Goal: Task Accomplishment & Management: Use online tool/utility

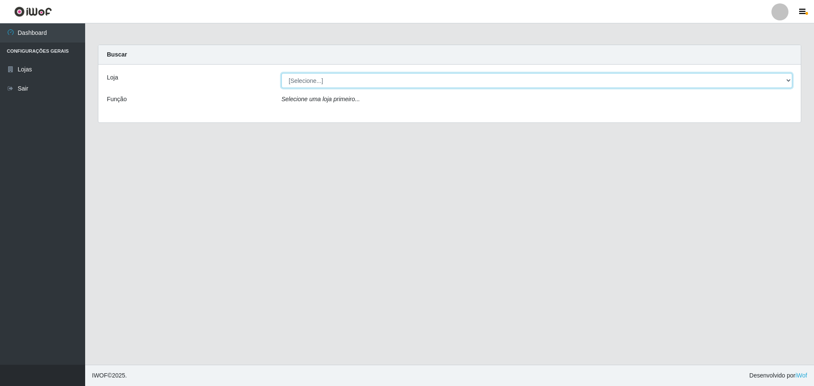
click at [294, 85] on select "[Selecione...] Extrabom - Loja 05 [GEOGRAPHIC_DATA]" at bounding box center [536, 80] width 511 height 15
select select "494"
click at [281, 73] on select "[Selecione...] Extrabom - Loja 05 [GEOGRAPHIC_DATA]" at bounding box center [536, 80] width 511 height 15
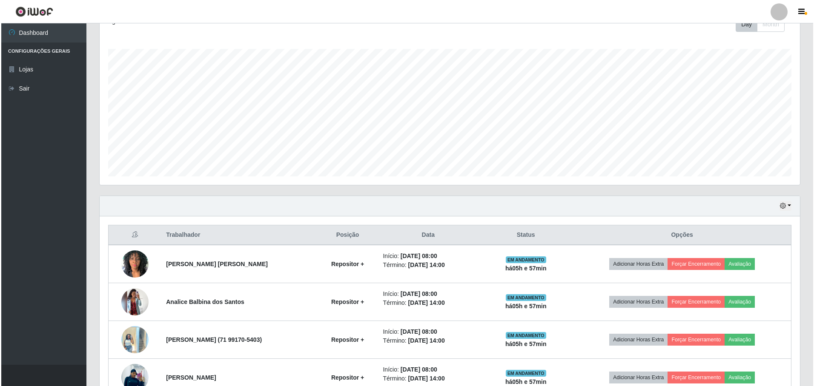
scroll to position [255, 0]
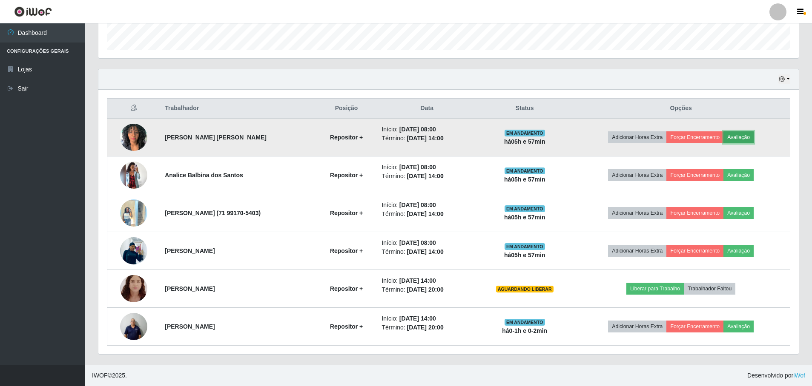
click at [752, 141] on button "Avaliação" at bounding box center [738, 138] width 30 height 12
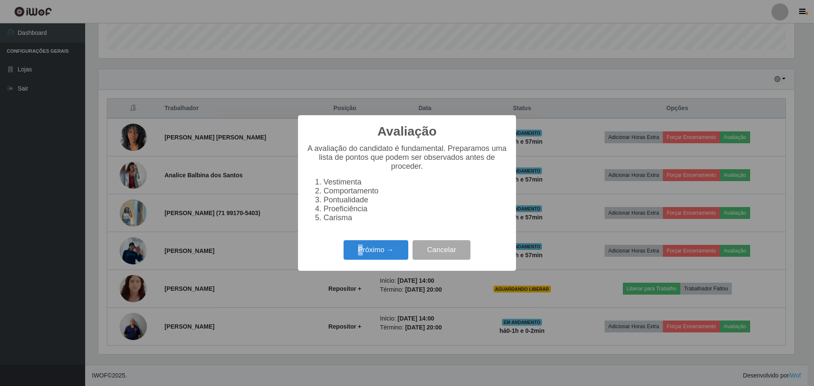
click at [361, 243] on div "Avaliação × A avaliação do candidato é fundamental. Preparamos uma lista de pon…" at bounding box center [407, 192] width 218 height 155
drag, startPoint x: 361, startPoint y: 243, endPoint x: 373, endPoint y: 249, distance: 13.1
click at [373, 249] on button "Próximo →" at bounding box center [375, 250] width 65 height 20
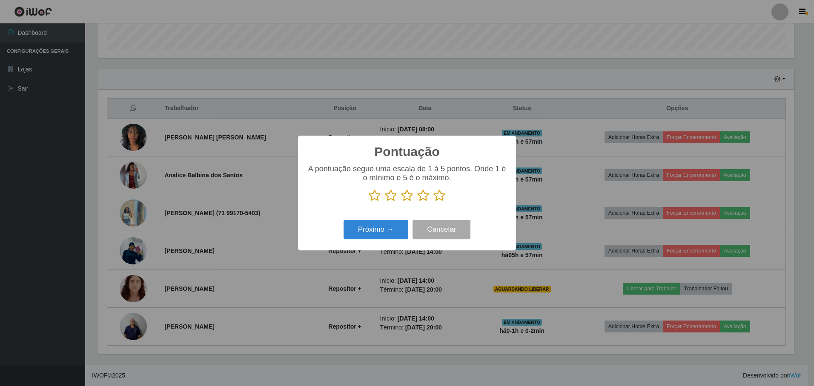
scroll to position [425409, 424890]
click at [445, 195] on icon at bounding box center [439, 195] width 12 height 13
click at [433, 202] on input "radio" at bounding box center [433, 202] width 0 height 0
click at [438, 197] on icon at bounding box center [439, 195] width 12 height 13
click at [433, 202] on input "radio" at bounding box center [433, 202] width 0 height 0
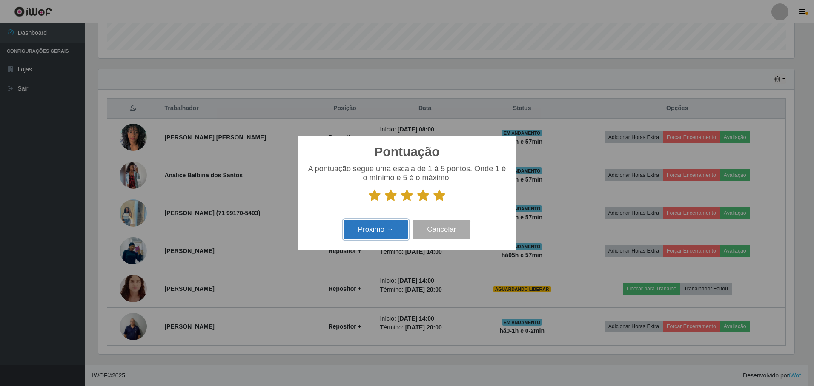
click at [392, 233] on button "Próximo →" at bounding box center [375, 230] width 65 height 20
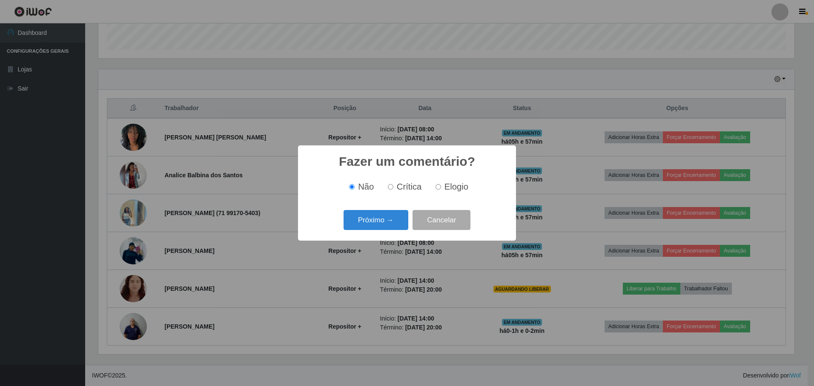
click at [445, 189] on span "Elogio" at bounding box center [456, 186] width 24 height 9
click at [441, 189] on input "Elogio" at bounding box center [438, 187] width 6 height 6
radio input "true"
click at [394, 218] on button "Próximo →" at bounding box center [375, 220] width 65 height 20
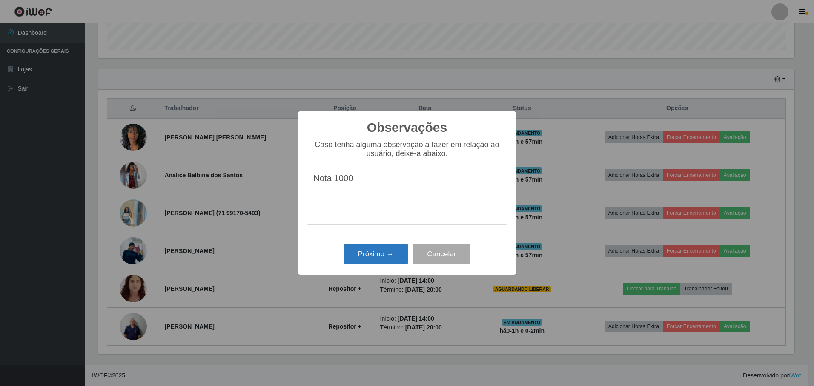
type textarea "Nota 1000"
click at [381, 252] on button "Próximo →" at bounding box center [375, 254] width 65 height 20
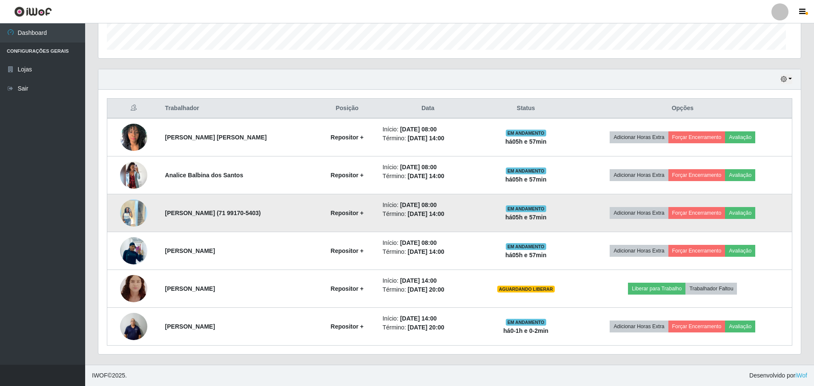
scroll to position [177, 700]
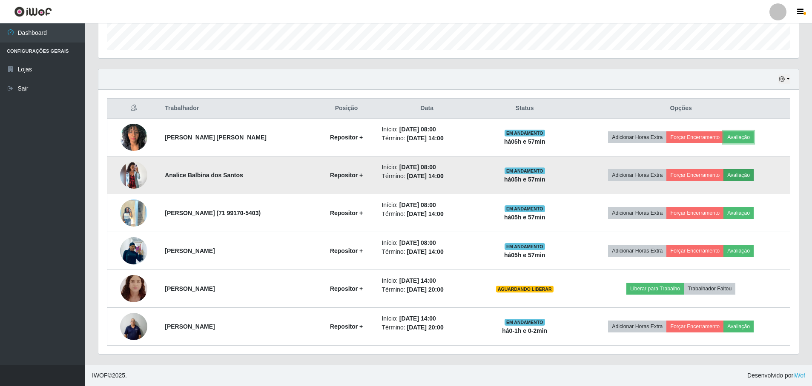
click at [745, 175] on button "Avaliação" at bounding box center [738, 175] width 30 height 12
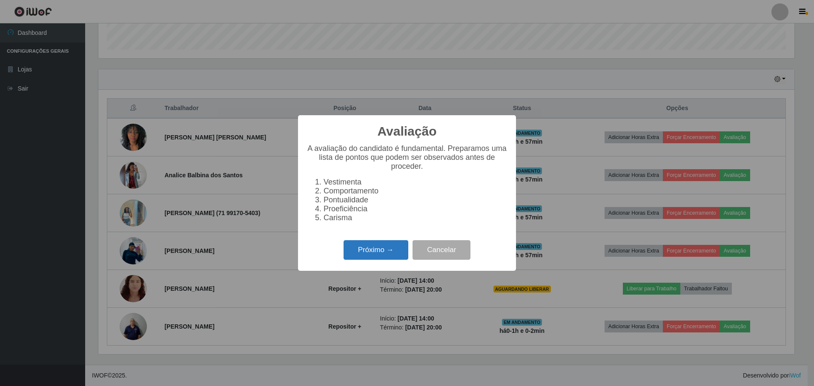
click at [384, 260] on button "Próximo →" at bounding box center [375, 250] width 65 height 20
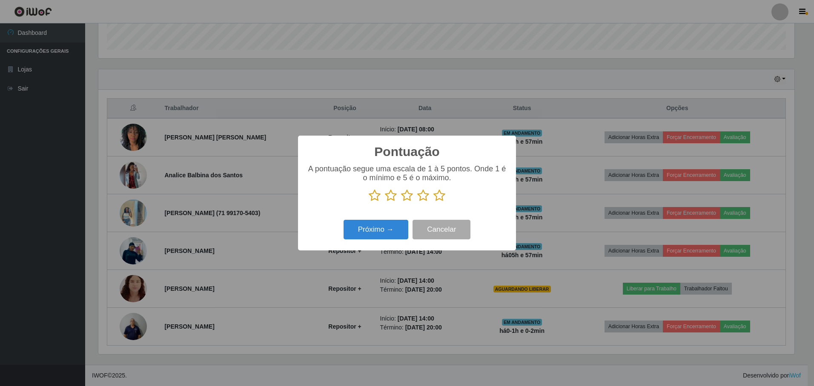
click at [440, 195] on icon at bounding box center [439, 195] width 12 height 13
click at [433, 202] on input "radio" at bounding box center [433, 202] width 0 height 0
click at [387, 223] on button "Próximo →" at bounding box center [375, 230] width 65 height 20
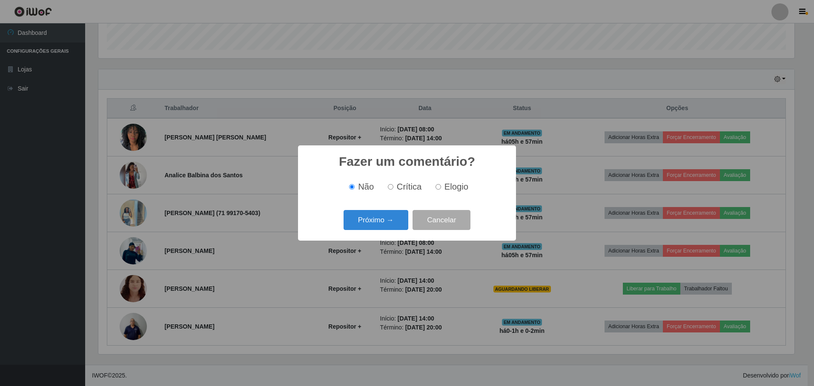
click at [436, 186] on input "Elogio" at bounding box center [438, 187] width 6 height 6
radio input "true"
click at [389, 218] on button "Próximo →" at bounding box center [375, 220] width 65 height 20
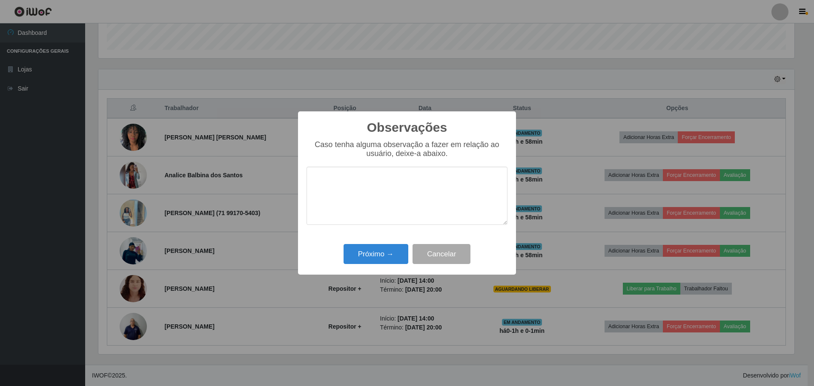
click at [369, 196] on textarea at bounding box center [406, 196] width 201 height 58
type textarea "Nota 1000"
click at [392, 256] on button "Próximo →" at bounding box center [375, 254] width 65 height 20
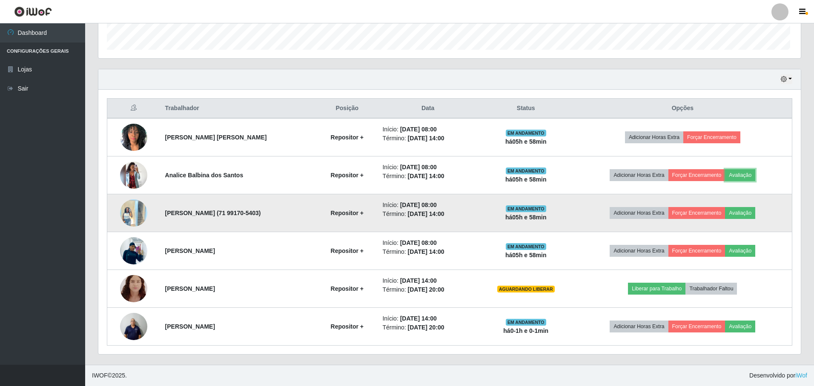
scroll to position [177, 700]
click at [741, 212] on button "Avaliação" at bounding box center [738, 213] width 30 height 12
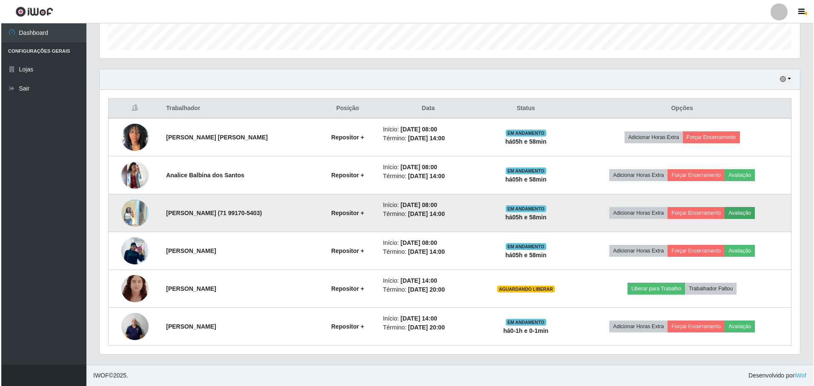
scroll to position [177, 696]
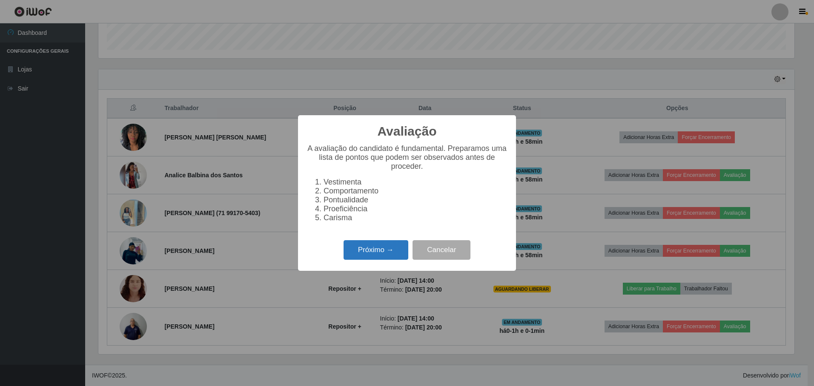
click at [380, 249] on button "Próximo →" at bounding box center [375, 250] width 65 height 20
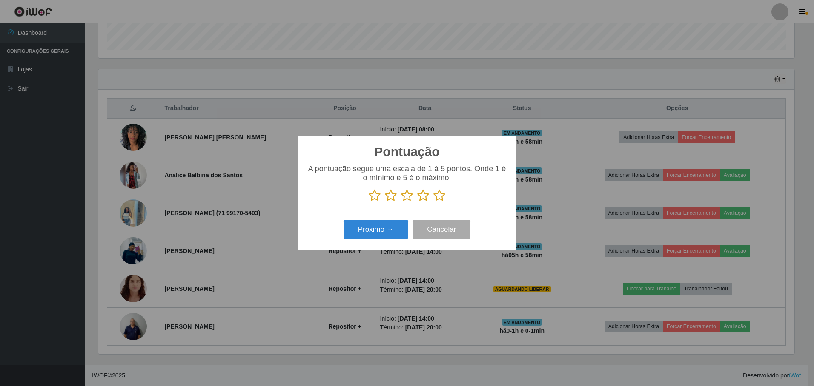
click at [437, 196] on icon at bounding box center [439, 195] width 12 height 13
click at [433, 202] on input "radio" at bounding box center [433, 202] width 0 height 0
click at [392, 228] on button "Próximo →" at bounding box center [375, 230] width 65 height 20
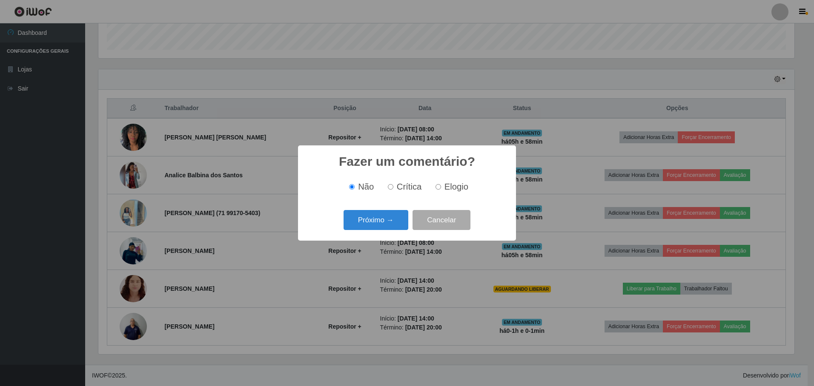
click at [442, 187] on label "Elogio" at bounding box center [450, 187] width 36 height 10
click at [441, 187] on input "Elogio" at bounding box center [438, 187] width 6 height 6
radio input "true"
click at [396, 214] on button "Próximo →" at bounding box center [375, 220] width 65 height 20
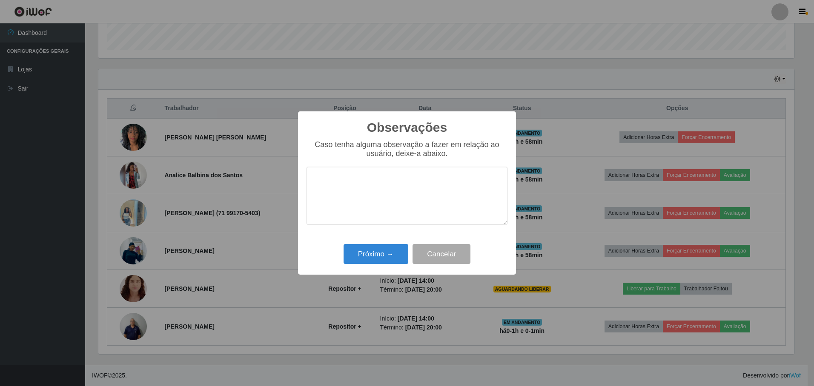
click at [393, 211] on textarea at bounding box center [406, 196] width 201 height 58
type textarea "Nota 1000"
click at [382, 248] on button "Próximo →" at bounding box center [375, 254] width 65 height 20
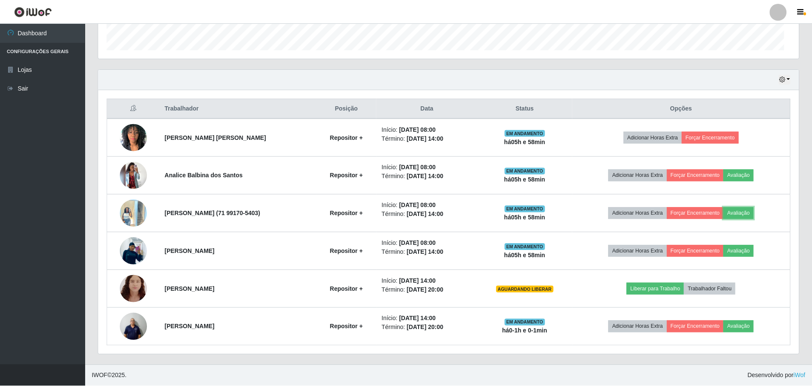
scroll to position [177, 700]
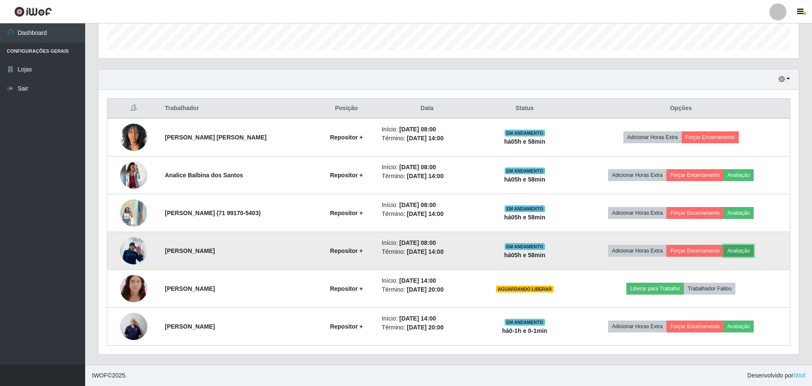
click at [747, 248] on button "Avaliação" at bounding box center [738, 251] width 30 height 12
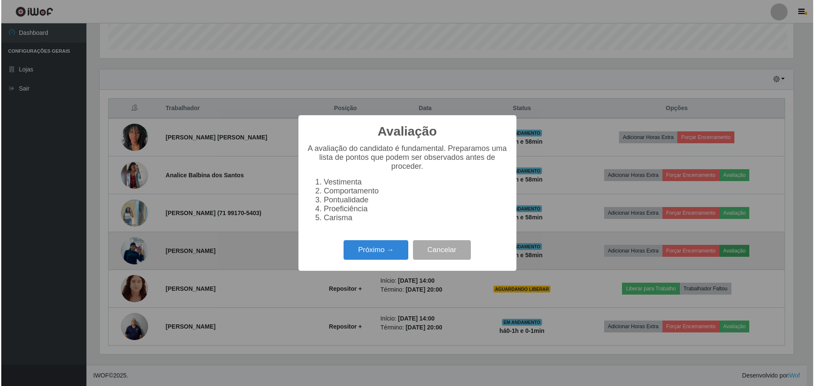
scroll to position [177, 696]
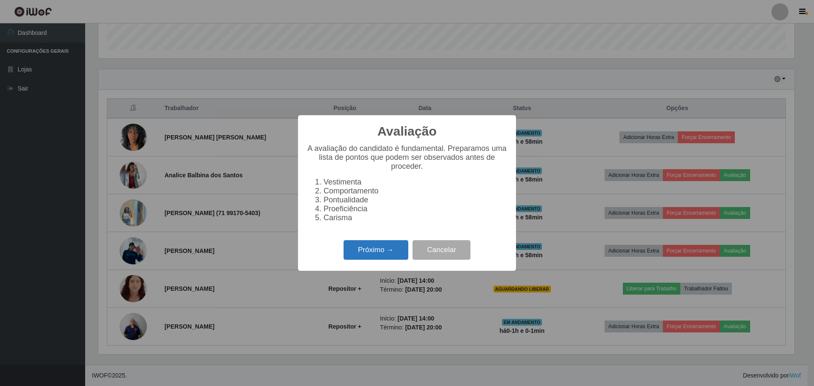
click at [397, 251] on button "Próximo →" at bounding box center [375, 250] width 65 height 20
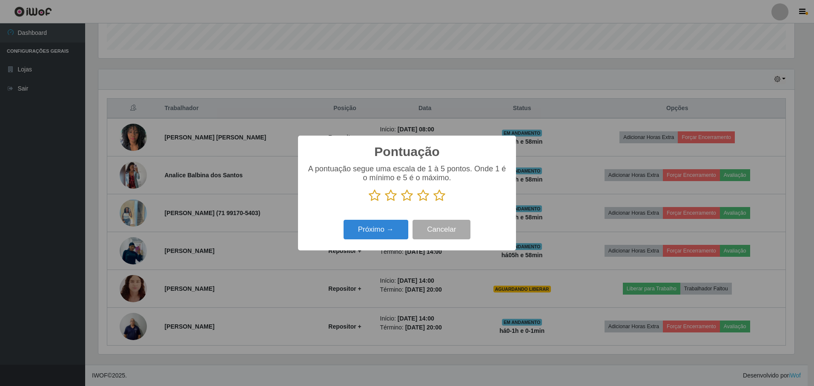
scroll to position [425409, 424890]
click at [438, 202] on icon at bounding box center [439, 195] width 12 height 13
click at [433, 202] on input "radio" at bounding box center [433, 202] width 0 height 0
click at [387, 229] on button "Próximo →" at bounding box center [375, 230] width 65 height 20
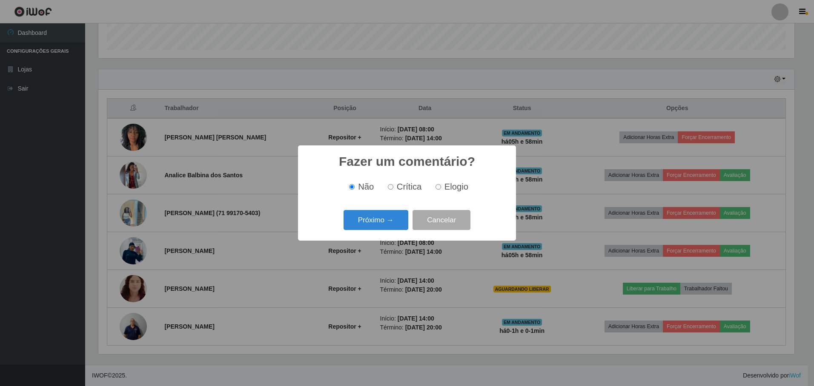
click at [450, 190] on span "Elogio" at bounding box center [456, 186] width 24 height 9
click at [441, 190] on input "Elogio" at bounding box center [438, 187] width 6 height 6
radio input "true"
click at [450, 190] on span "Elogio" at bounding box center [456, 186] width 24 height 9
click at [441, 190] on input "Elogio" at bounding box center [438, 187] width 6 height 6
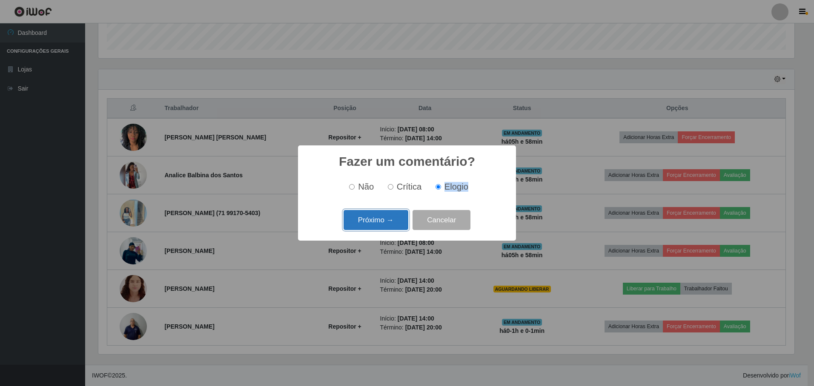
drag, startPoint x: 450, startPoint y: 190, endPoint x: 391, endPoint y: 219, distance: 65.9
click at [391, 219] on button "Próximo →" at bounding box center [375, 220] width 65 height 20
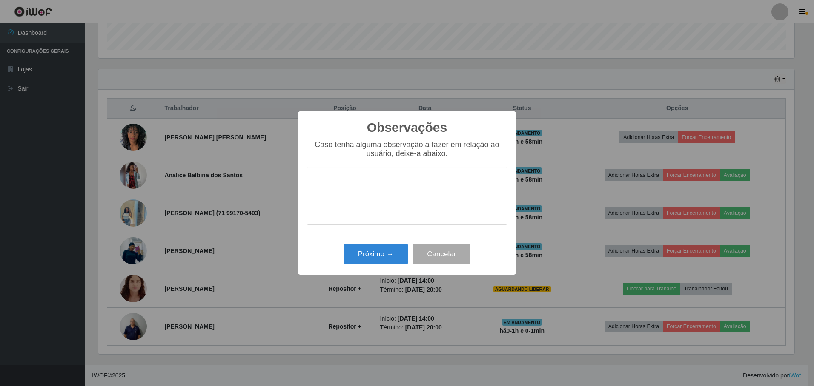
click at [383, 206] on textarea at bounding box center [406, 196] width 201 height 58
type textarea "Nota 1000"
click at [387, 252] on button "Próximo →" at bounding box center [375, 254] width 65 height 20
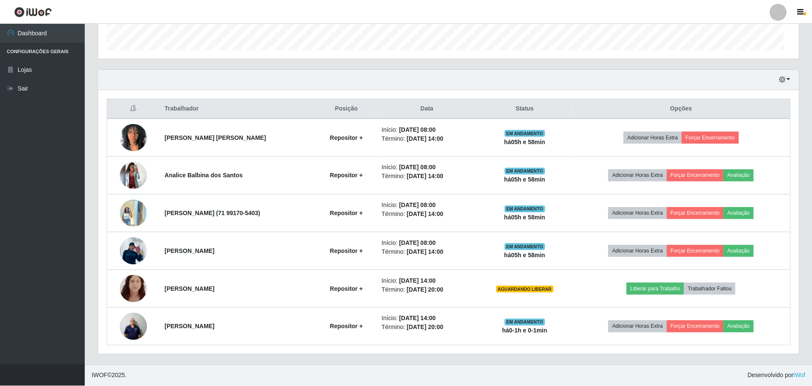
scroll to position [0, 0]
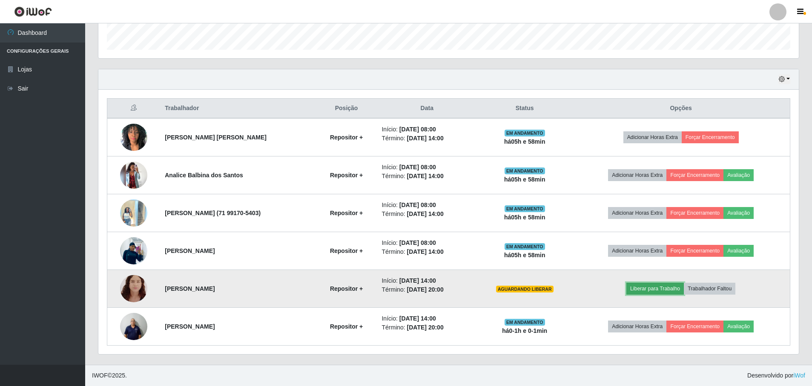
click at [655, 289] on button "Liberar para Trabalho" at bounding box center [654, 289] width 57 height 12
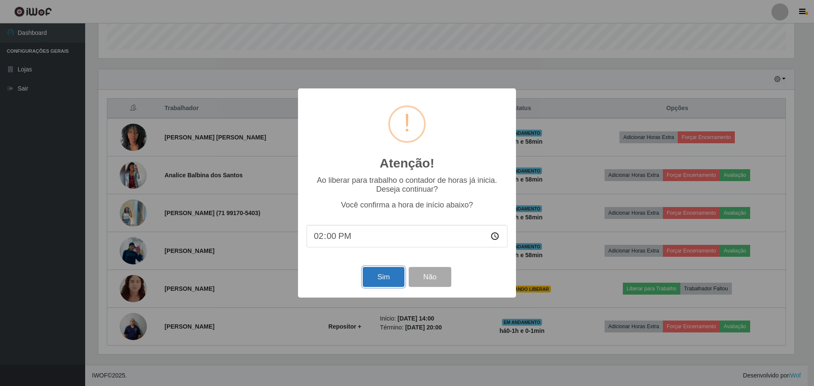
click at [392, 277] on button "Sim" at bounding box center [383, 277] width 41 height 20
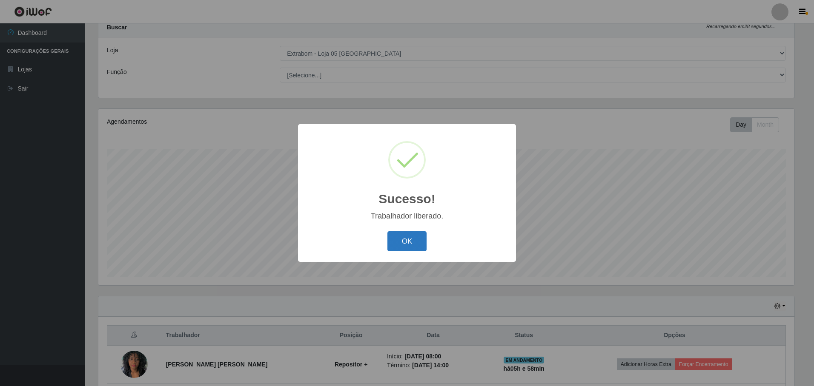
click at [398, 237] on button "OK" at bounding box center [407, 242] width 40 height 20
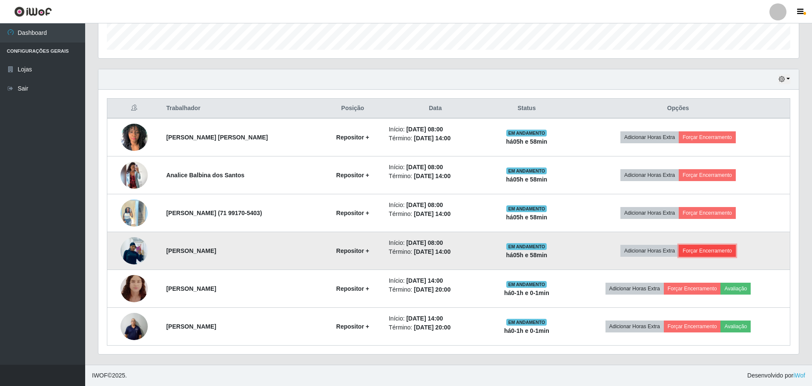
click at [706, 249] on button "Forçar Encerramento" at bounding box center [706, 251] width 57 height 12
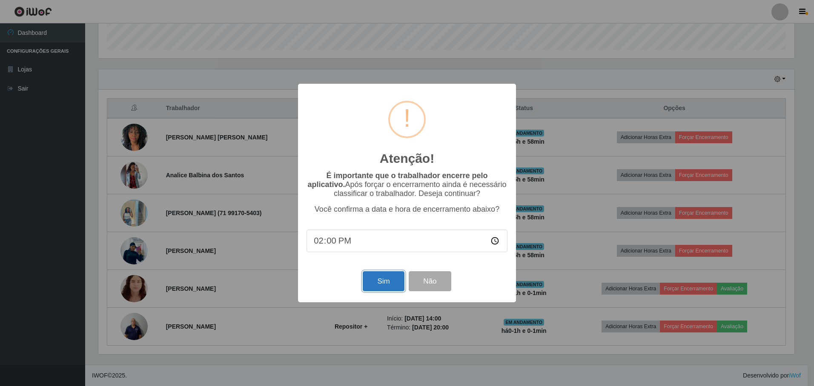
click at [374, 288] on button "Sim" at bounding box center [383, 282] width 41 height 20
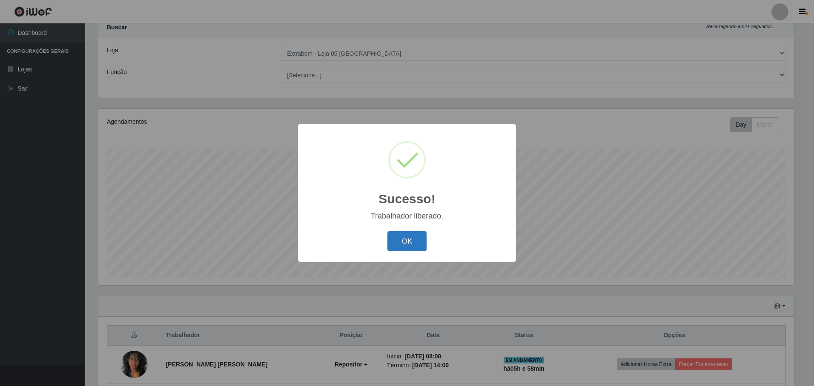
click at [412, 241] on button "OK" at bounding box center [407, 242] width 40 height 20
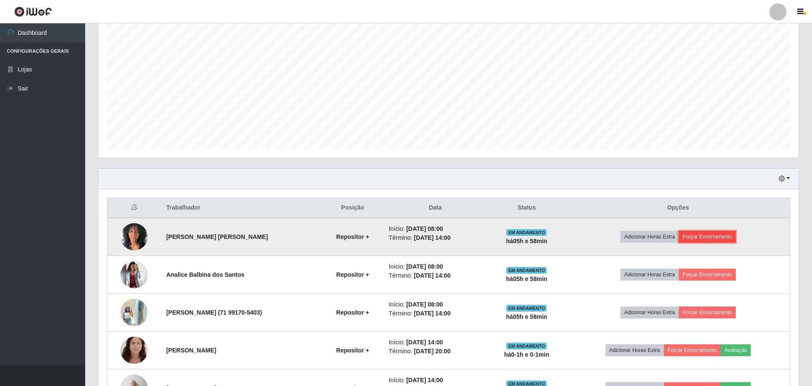
click at [735, 235] on button "Forçar Encerramento" at bounding box center [706, 237] width 57 height 12
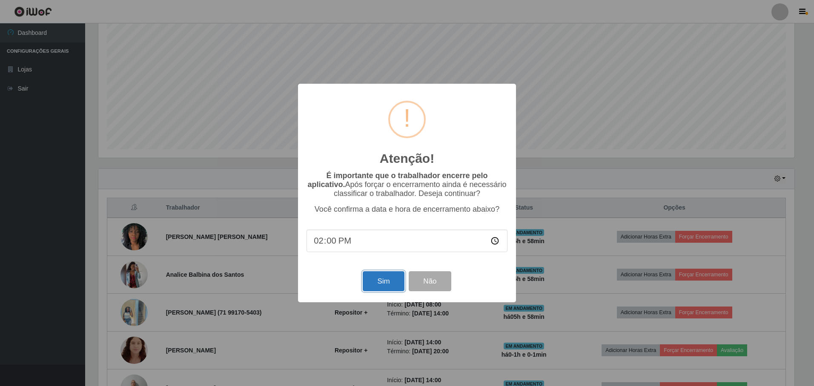
click at [373, 277] on button "Sim" at bounding box center [383, 282] width 41 height 20
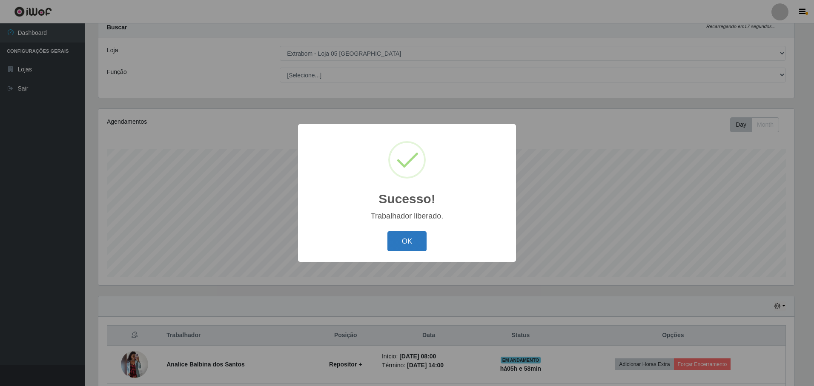
click at [409, 243] on button "OK" at bounding box center [407, 242] width 40 height 20
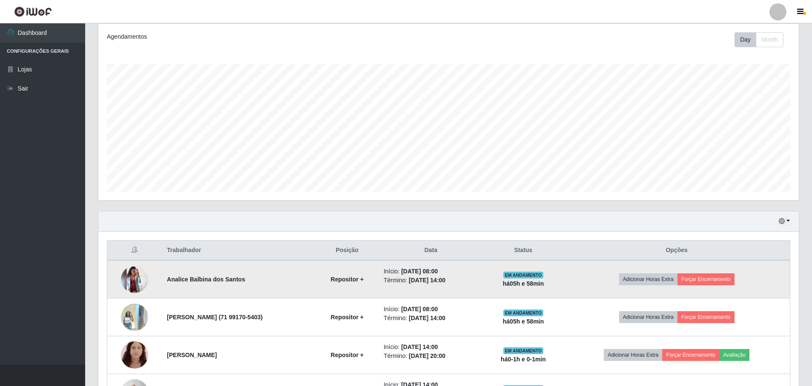
click at [702, 272] on td "Adicionar Horas Extra Forçar Encerramento" at bounding box center [676, 279] width 226 height 38
click at [703, 275] on button "Forçar Encerramento" at bounding box center [705, 280] width 57 height 12
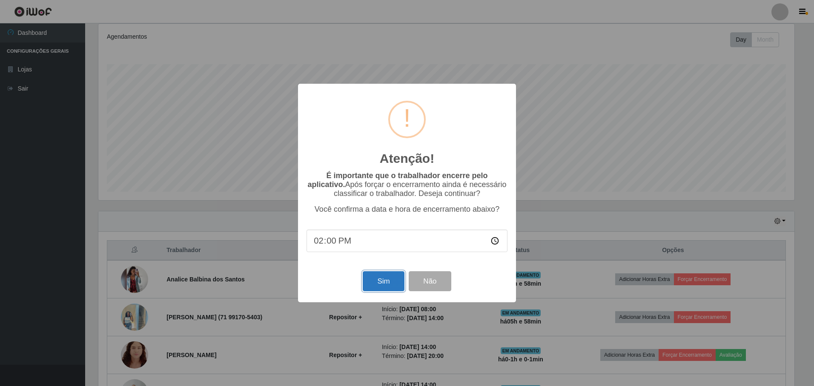
click at [389, 287] on button "Sim" at bounding box center [383, 282] width 41 height 20
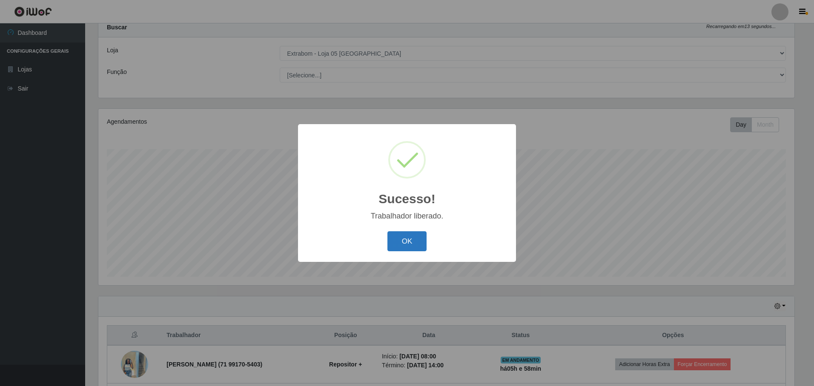
click at [409, 243] on button "OK" at bounding box center [407, 242] width 40 height 20
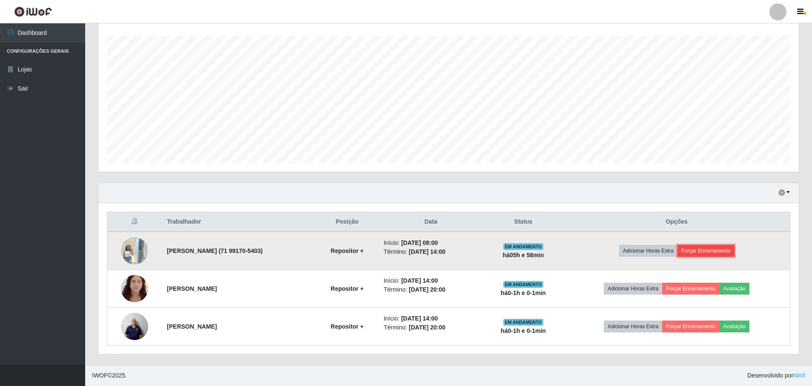
click at [734, 252] on button "Forçar Encerramento" at bounding box center [705, 251] width 57 height 12
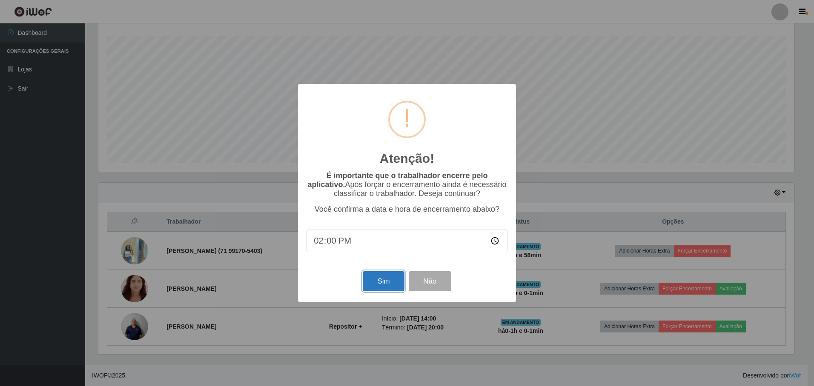
click at [387, 285] on button "Sim" at bounding box center [383, 282] width 41 height 20
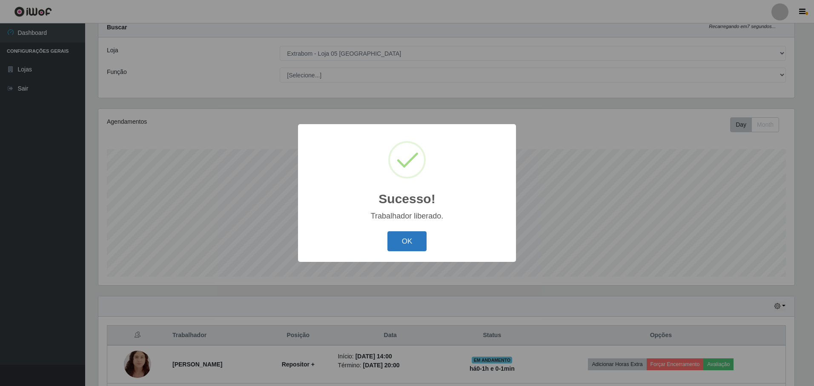
click at [408, 237] on button "OK" at bounding box center [407, 242] width 40 height 20
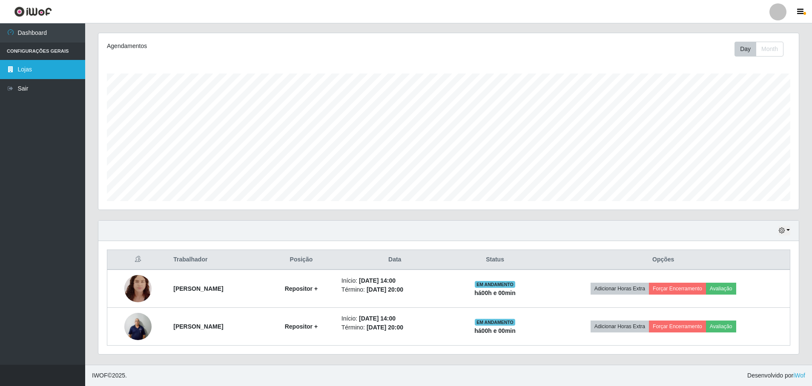
click at [46, 66] on link "Lojas" at bounding box center [42, 69] width 85 height 19
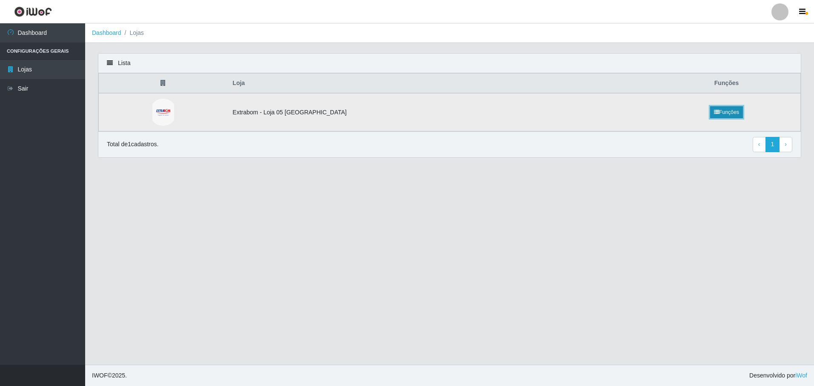
click at [719, 111] on link "Funções" at bounding box center [726, 112] width 33 height 12
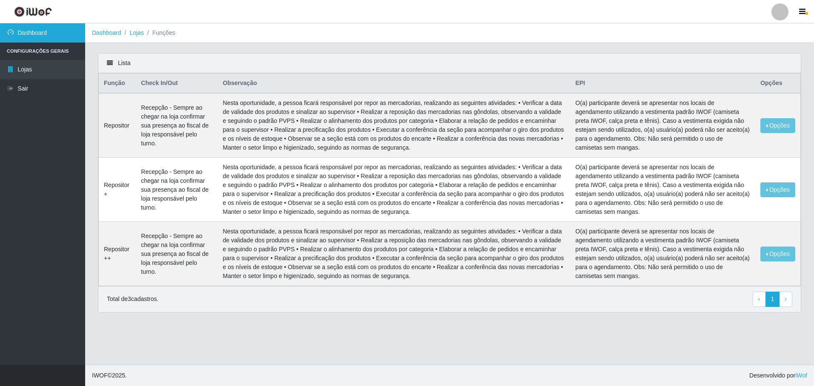
click at [31, 35] on link "Dashboard" at bounding box center [42, 32] width 85 height 19
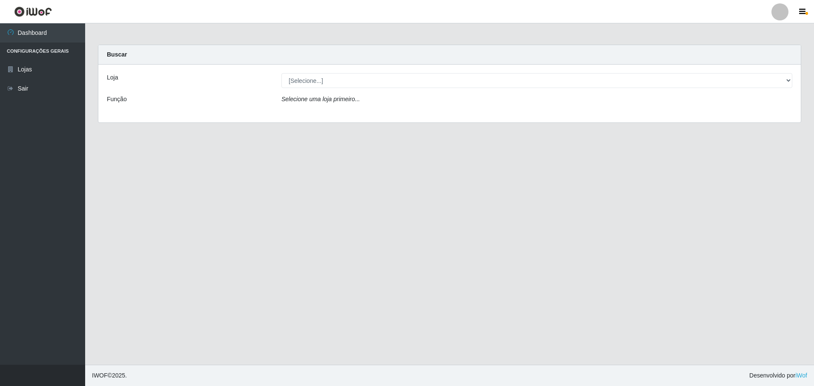
click at [326, 88] on div "Loja [Selecione...] Extrabom - Loja 05 [GEOGRAPHIC_DATA] Função Selecione uma l…" at bounding box center [449, 94] width 702 height 58
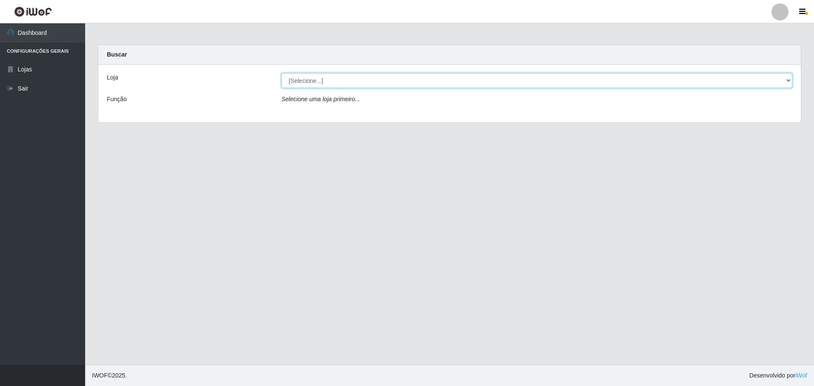
click at [324, 81] on select "[Selecione...] Extrabom - Loja 05 [GEOGRAPHIC_DATA]" at bounding box center [536, 80] width 511 height 15
select select "494"
click at [281, 73] on select "[Selecione...] Extrabom - Loja 05 [GEOGRAPHIC_DATA]" at bounding box center [536, 80] width 511 height 15
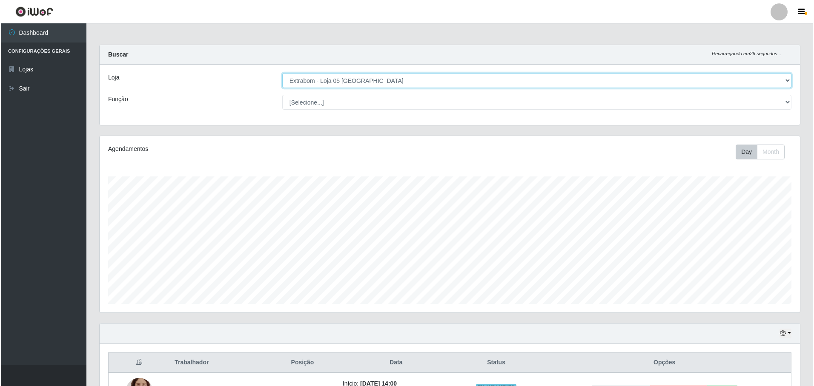
scroll to position [103, 0]
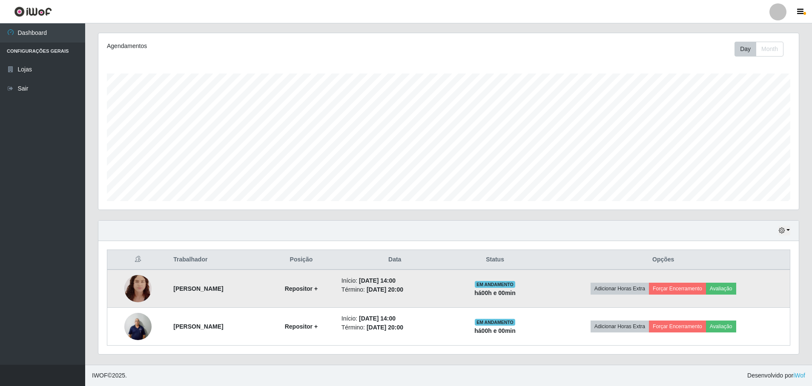
click at [136, 290] on img at bounding box center [137, 289] width 27 height 34
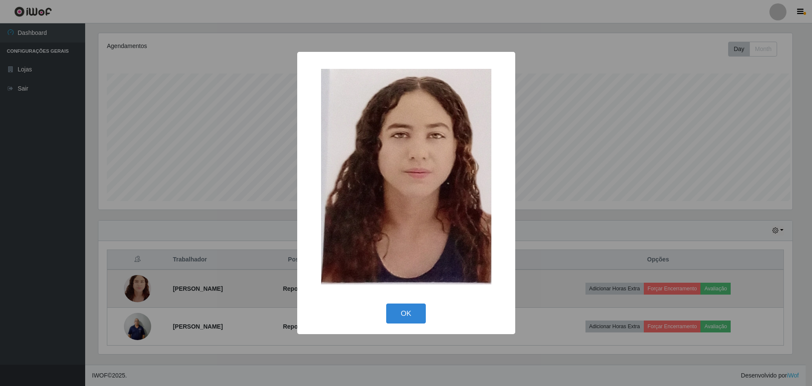
scroll to position [177, 696]
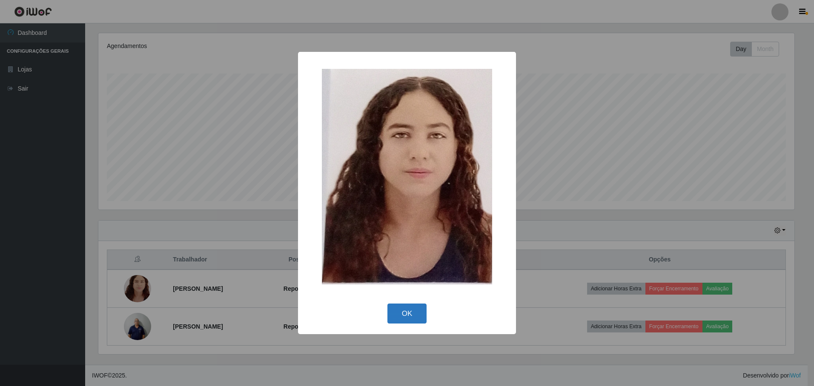
click at [406, 308] on button "OK" at bounding box center [407, 314] width 40 height 20
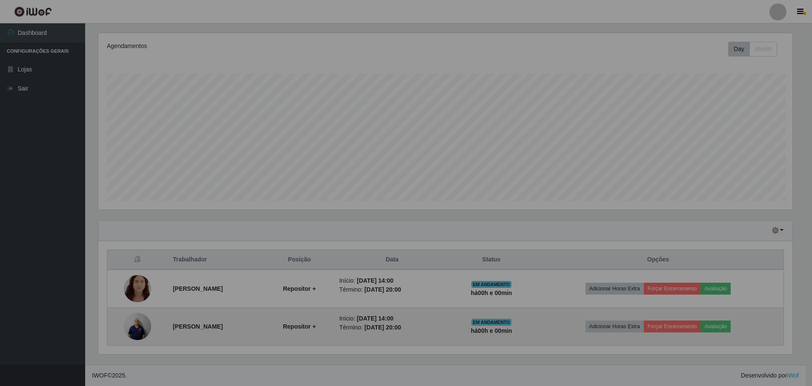
scroll to position [177, 700]
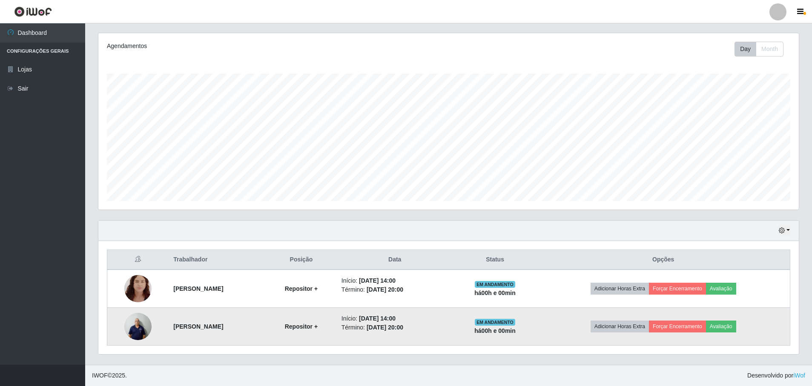
click at [129, 326] on img at bounding box center [137, 327] width 27 height 36
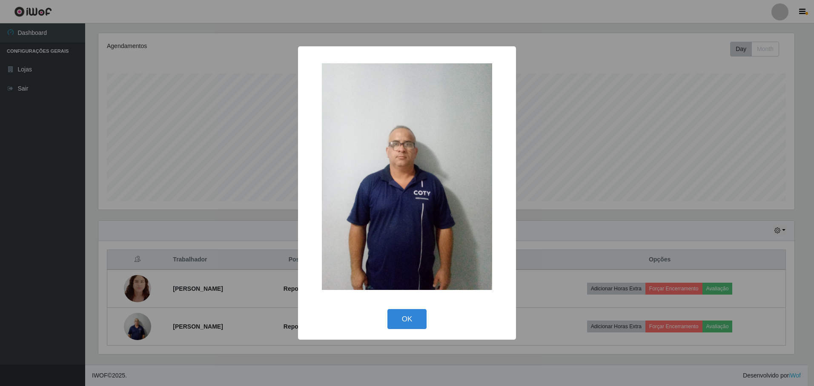
click at [409, 183] on img at bounding box center [407, 176] width 170 height 227
click at [403, 322] on button "OK" at bounding box center [407, 319] width 40 height 20
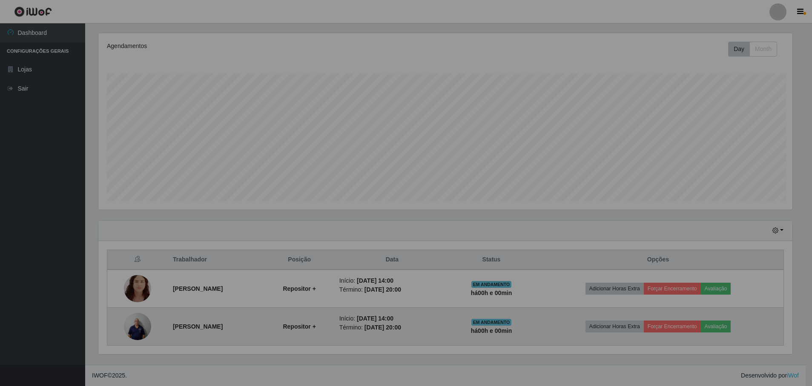
scroll to position [177, 700]
